Goal: Check status: Check status

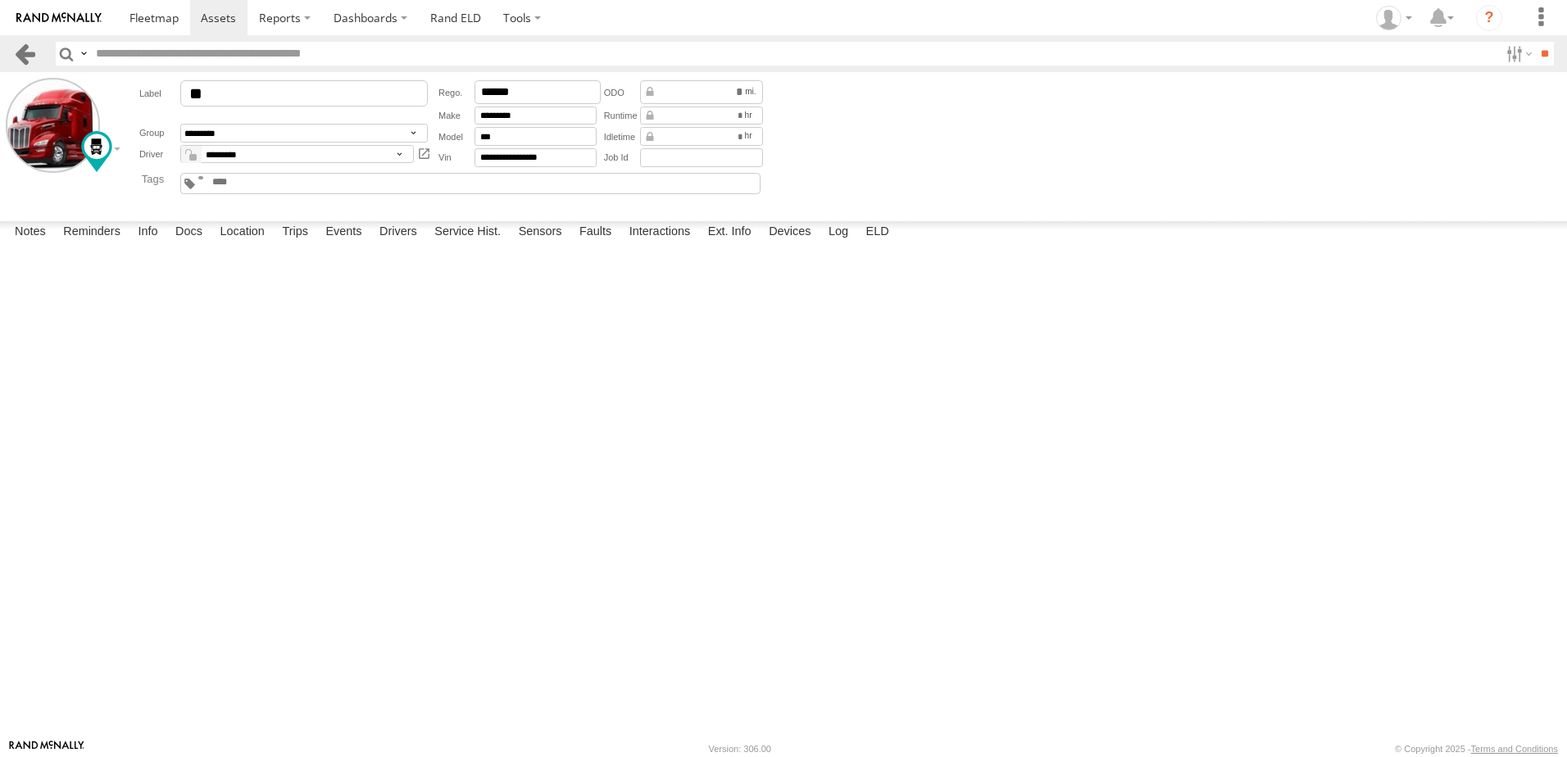
click at [20, 46] on link at bounding box center [25, 54] width 24 height 24
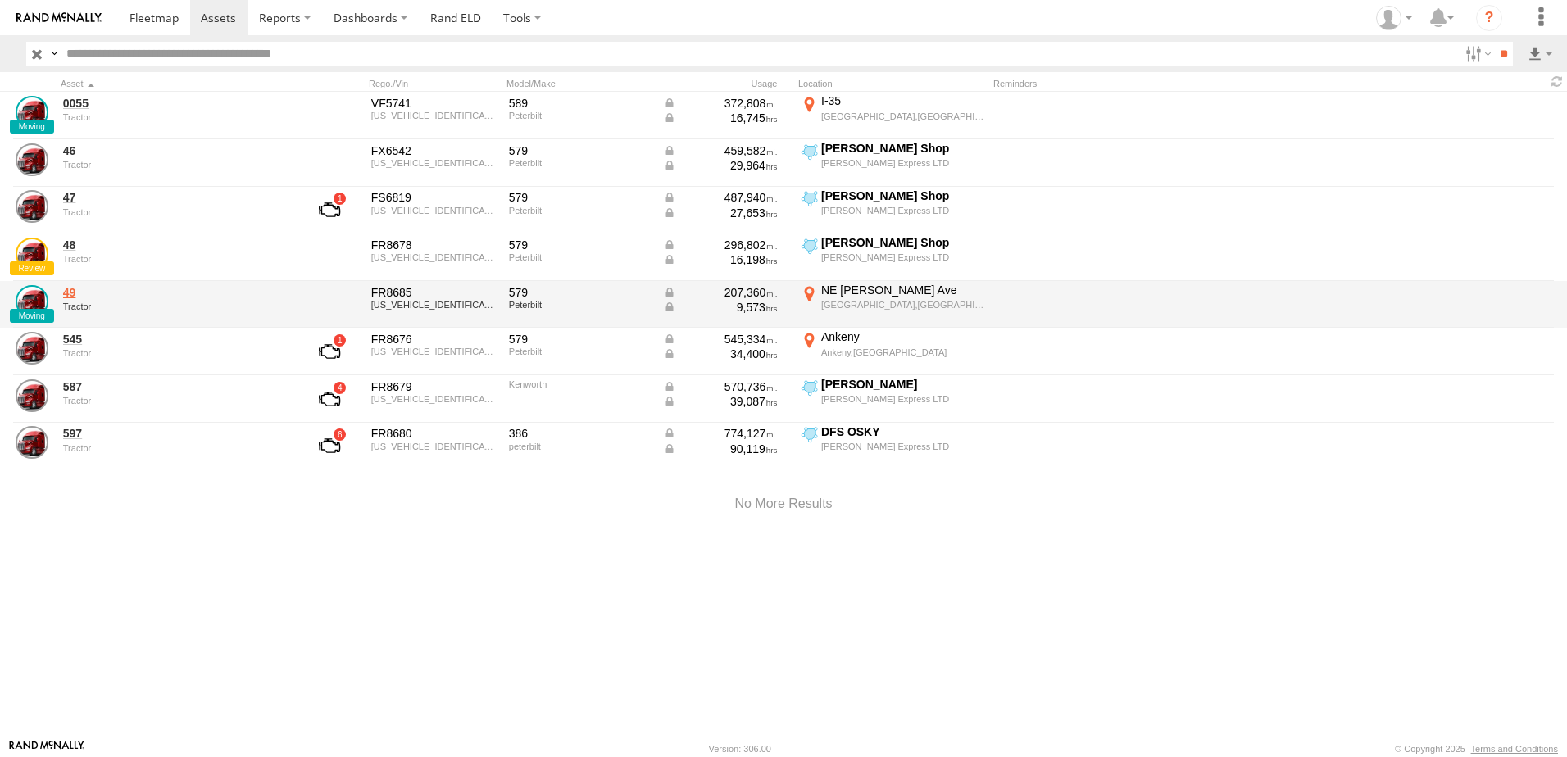
click at [69, 289] on link "49" at bounding box center [175, 292] width 225 height 15
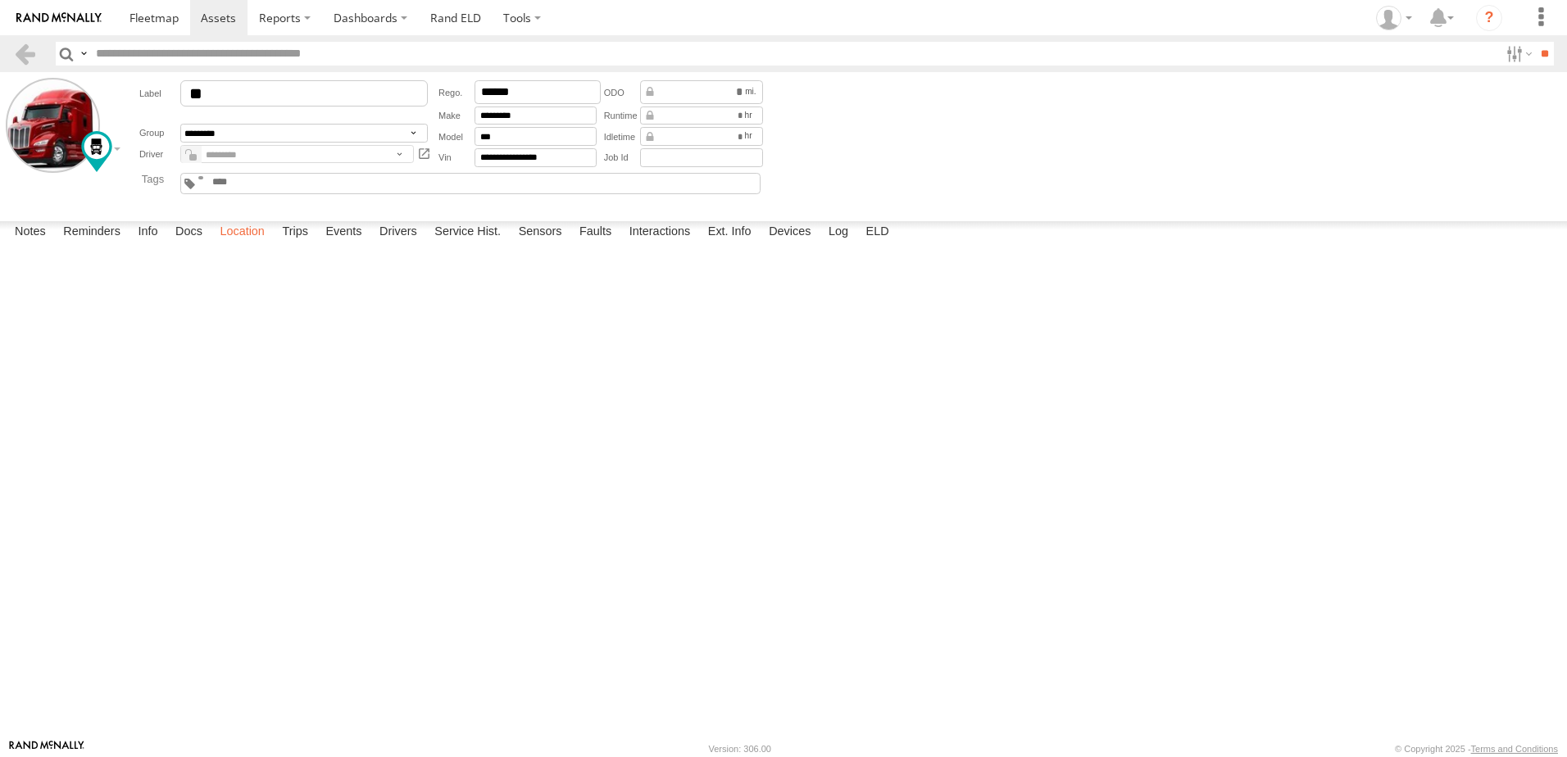
click at [249, 244] on label "Location" at bounding box center [241, 232] width 61 height 23
click at [19, 48] on link at bounding box center [25, 54] width 24 height 24
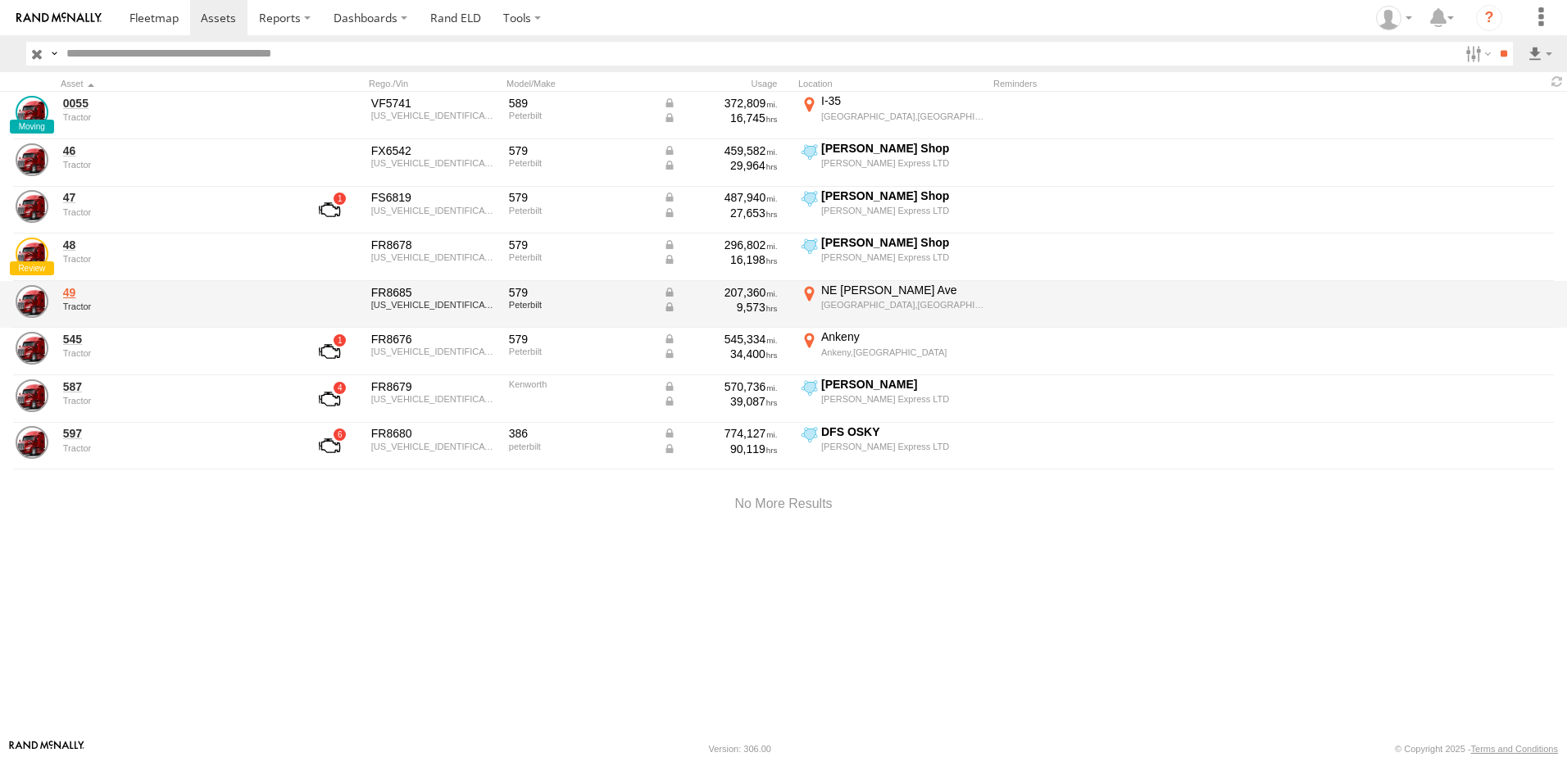
click at [65, 292] on link "49" at bounding box center [175, 292] width 225 height 15
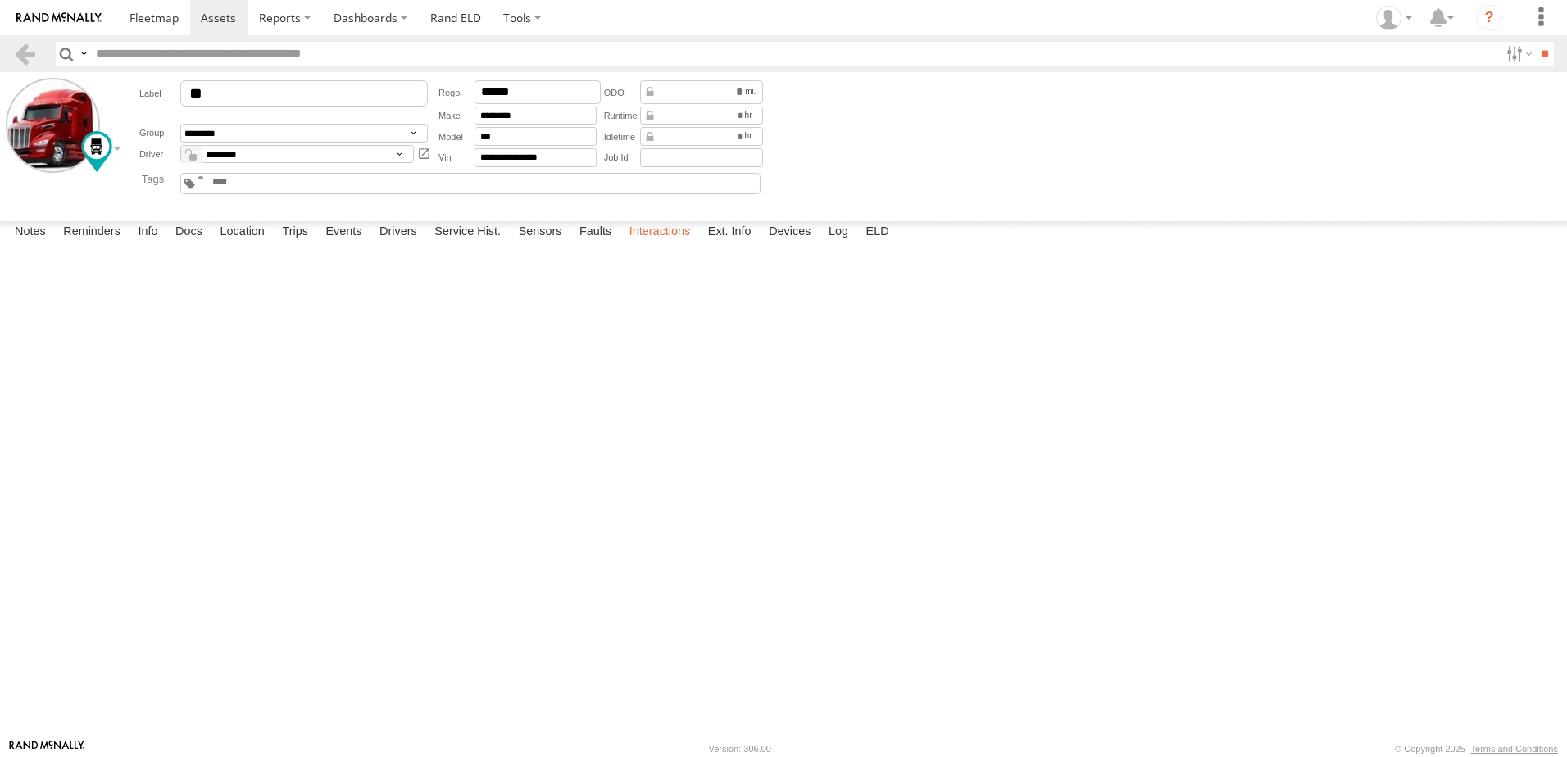
click at [679, 244] on label "Interactions" at bounding box center [660, 232] width 78 height 23
click at [52, 206] on div at bounding box center [59, 143] width 107 height 131
